Goal: Book appointment/travel/reservation

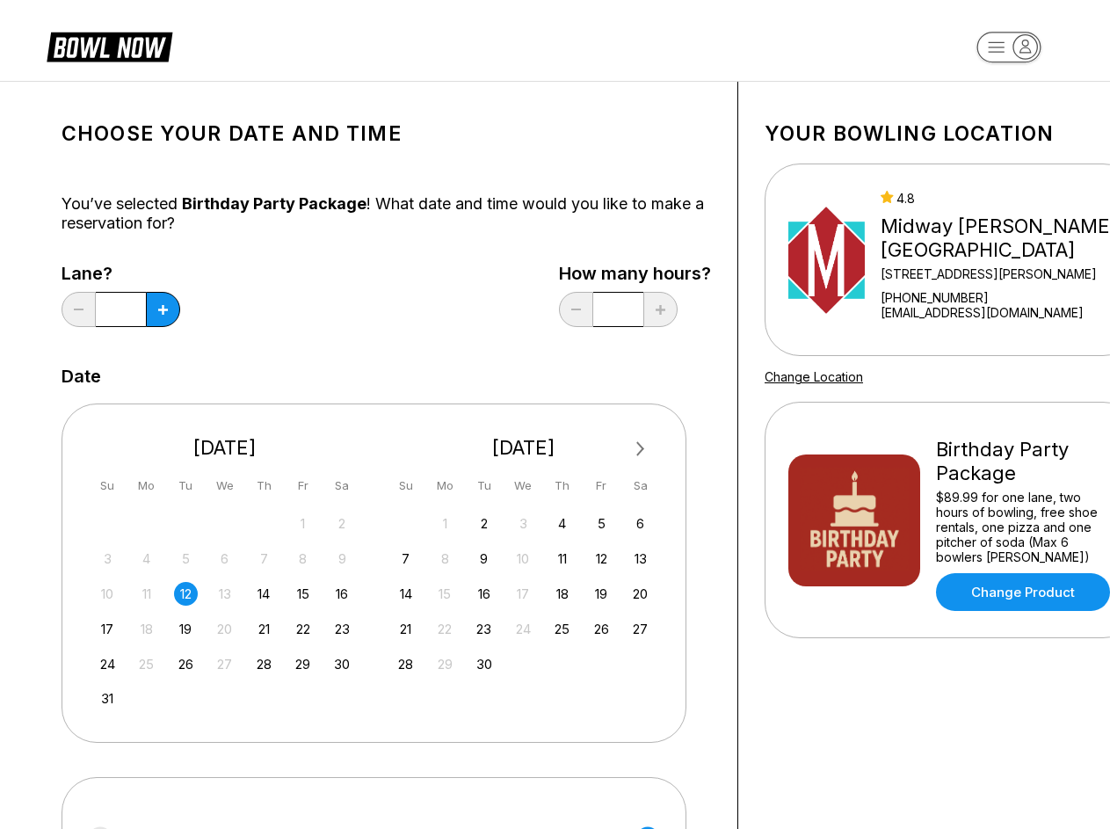
click at [554, 414] on div "Next Month [DATE] Su Mo Tu We Th Fr Sa 27 28 29 30 31 1 2 3 4 5 6 7 8 9 10 11 1…" at bounding box center [374, 572] width 625 height 338
click at [163, 309] on icon at bounding box center [163, 310] width 10 height 10
type input "*"
click at [639, 449] on span "Next Month" at bounding box center [639, 448] width 0 height 20
click at [302, 523] on div "5" at bounding box center [303, 523] width 24 height 24
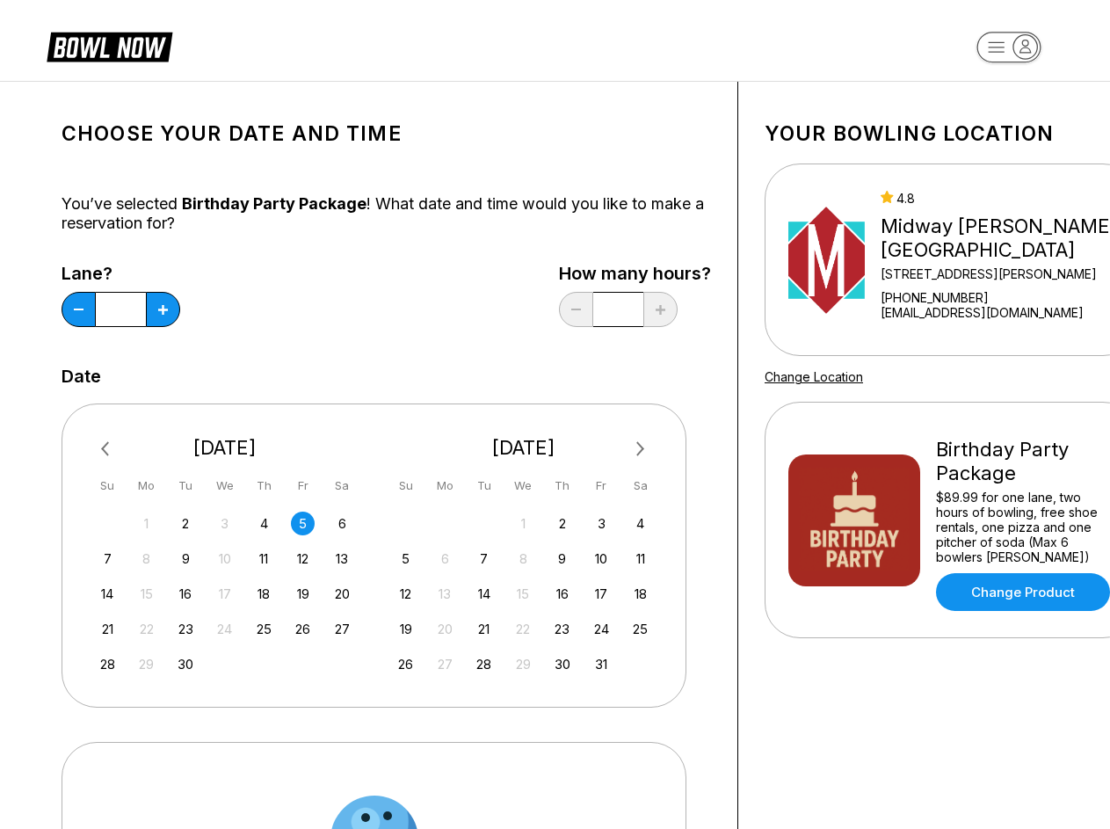
click at [342, 523] on div "6" at bounding box center [342, 523] width 24 height 24
click at [107, 558] on div "7" at bounding box center [108, 559] width 24 height 24
click at [146, 558] on div "8" at bounding box center [146, 559] width 24 height 24
